Goal: Task Accomplishment & Management: Manage account settings

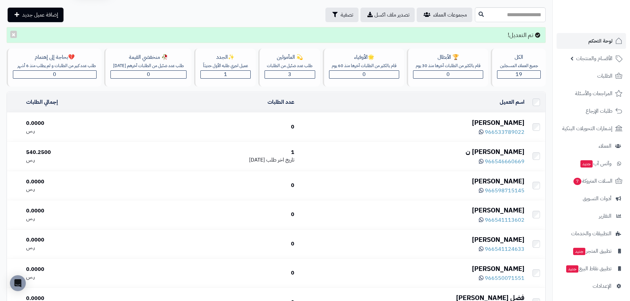
scroll to position [33, 0]
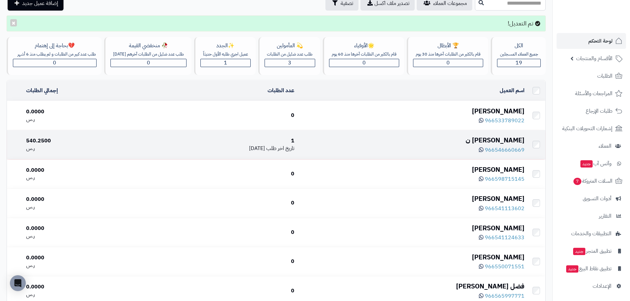
click at [452, 149] on div "966546660669" at bounding box center [412, 149] width 225 height 9
click at [502, 149] on span "966546660669" at bounding box center [505, 150] width 40 height 8
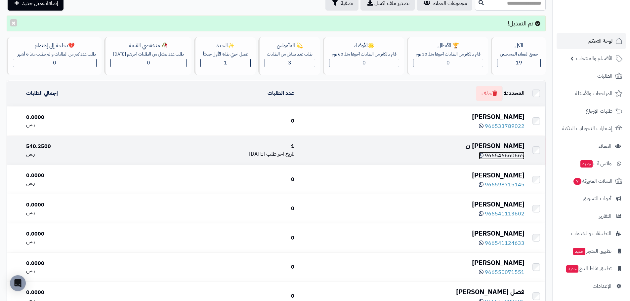
click at [498, 156] on span "966546660669" at bounding box center [505, 156] width 40 height 8
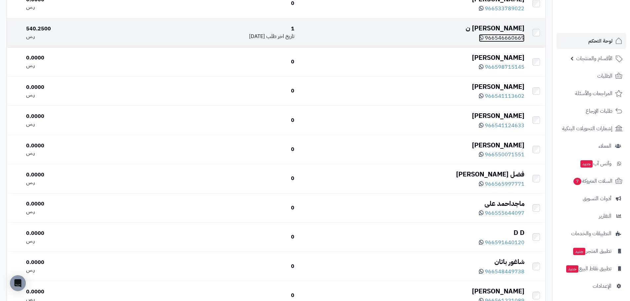
scroll to position [198, 0]
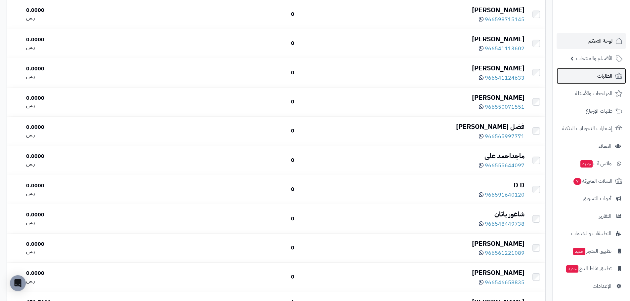
click at [608, 77] on span "الطلبات" at bounding box center [604, 75] width 15 height 9
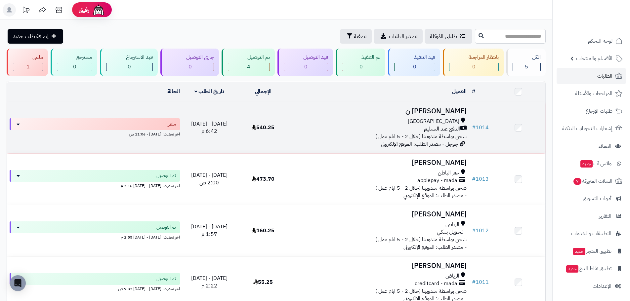
click at [472, 131] on td "# 1014" at bounding box center [480, 127] width 22 height 51
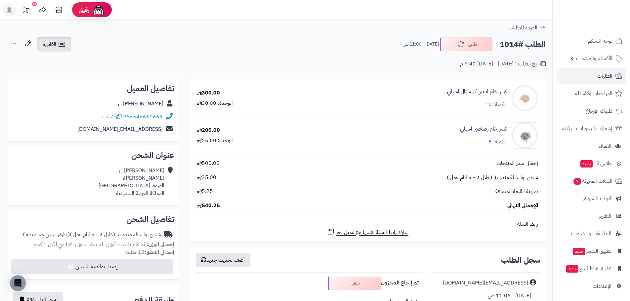
click at [38, 43] on link "الفاتورة" at bounding box center [54, 44] width 34 height 15
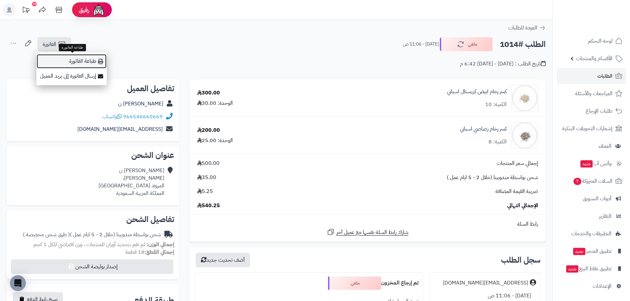
click at [69, 59] on link "طباعة الفاتورة" at bounding box center [71, 61] width 70 height 15
